Goal: Navigation & Orientation: Find specific page/section

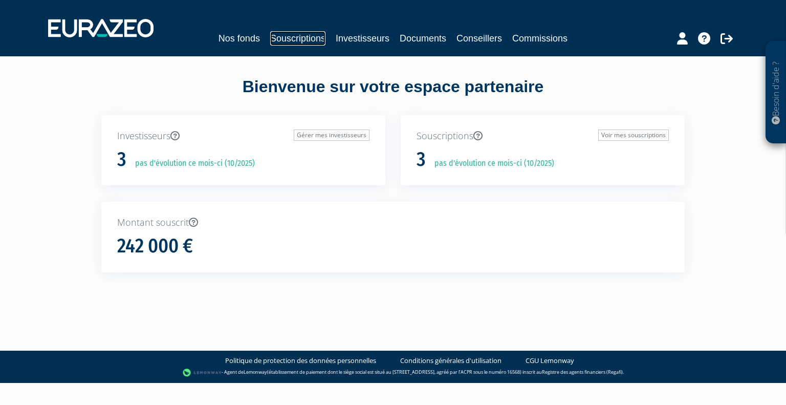
click at [301, 42] on link "Souscriptions" at bounding box center [297, 38] width 55 height 14
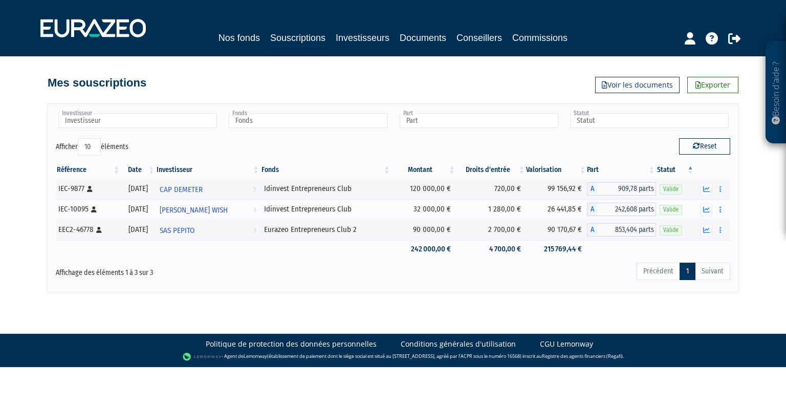
click at [251, 28] on div "Nos fonds Souscriptions Investisseurs Documents Conseillers Commissions" at bounding box center [393, 28] width 721 height 38
click at [244, 35] on link "Nos fonds" at bounding box center [239, 38] width 41 height 14
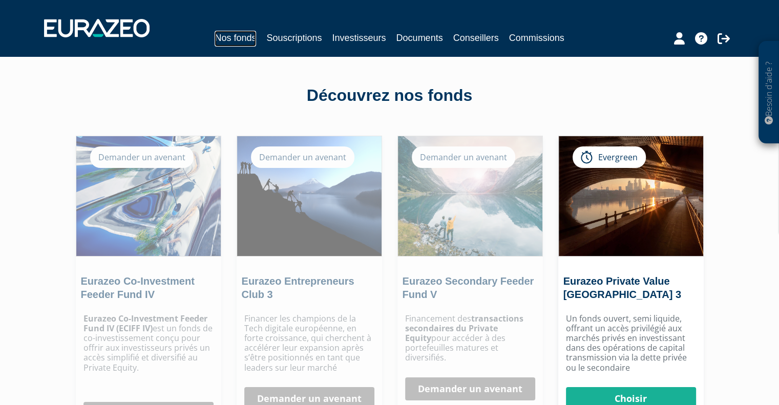
click at [247, 34] on link "Nos fonds" at bounding box center [234, 39] width 41 height 16
